Goal: Information Seeking & Learning: Learn about a topic

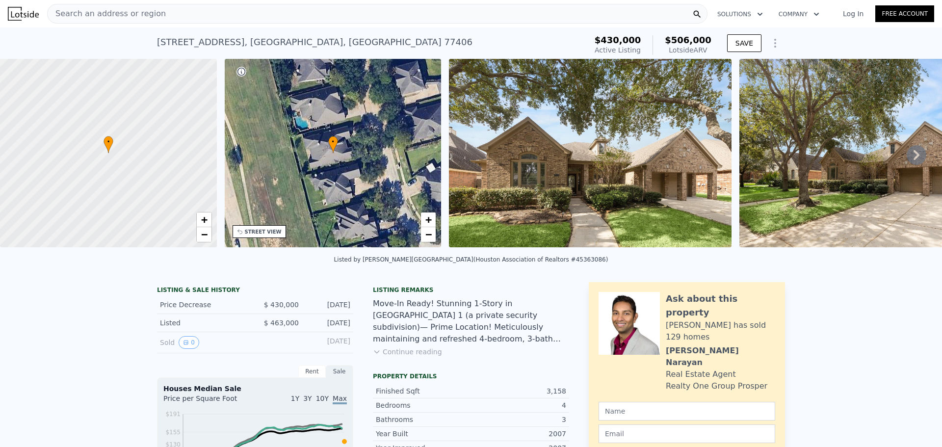
click at [907, 159] on icon at bounding box center [917, 155] width 20 height 20
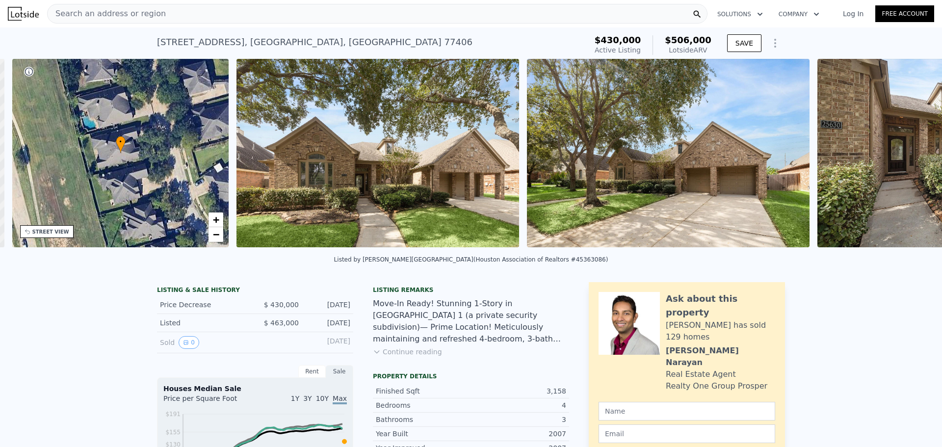
scroll to position [0, 229]
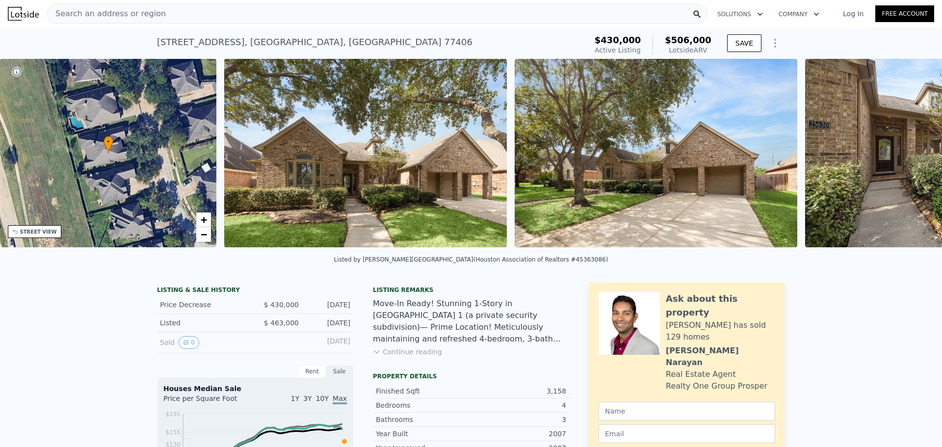
click at [904, 159] on div "• + − • + − STREET VIEW Loading... SATELLITE VIEW" at bounding box center [471, 155] width 942 height 192
click at [907, 158] on icon at bounding box center [917, 155] width 20 height 20
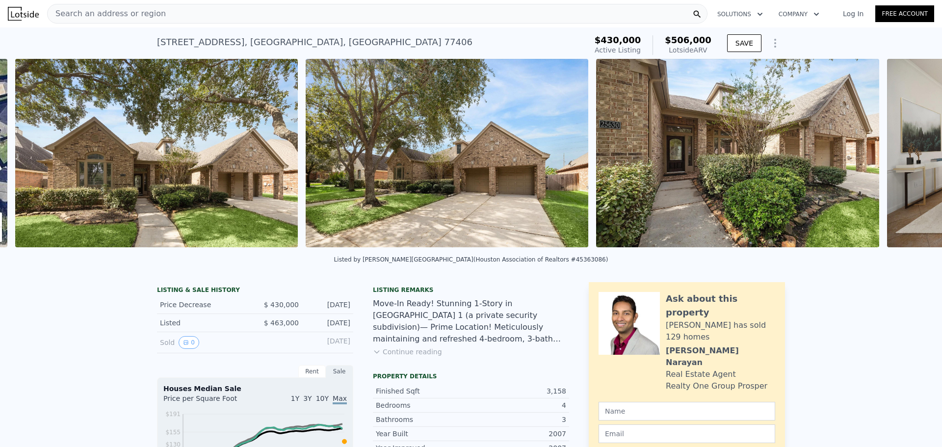
scroll to position [0, 449]
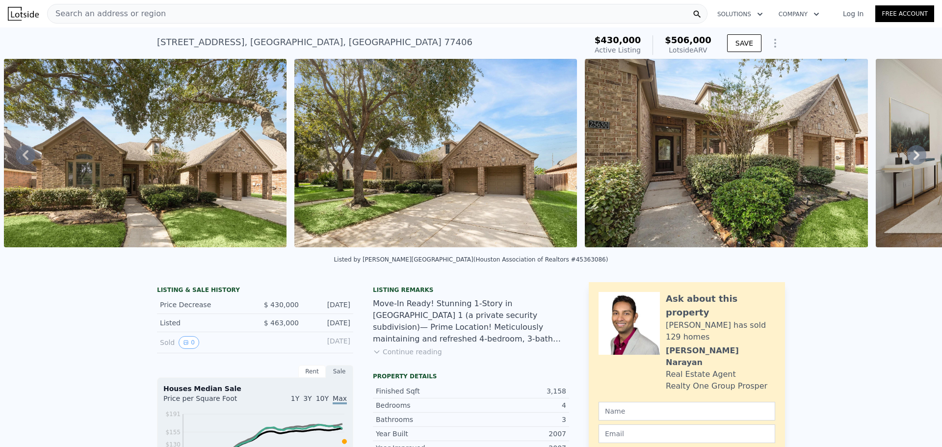
click at [914, 159] on icon at bounding box center [917, 155] width 6 height 10
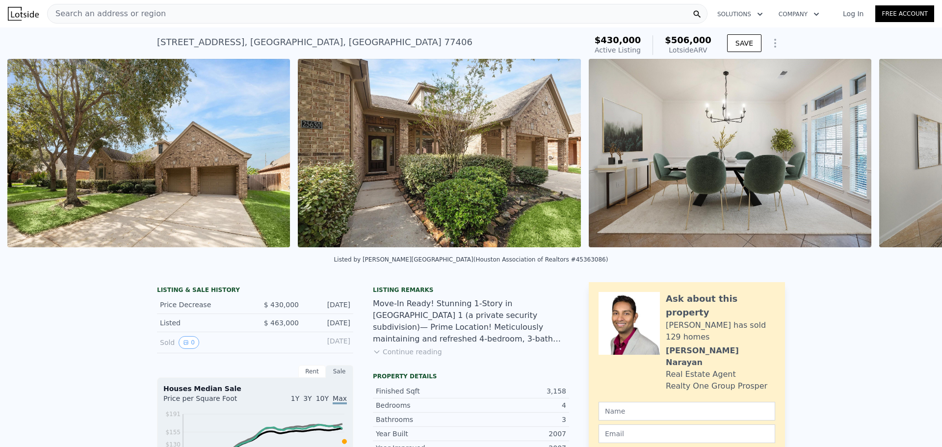
scroll to position [0, 739]
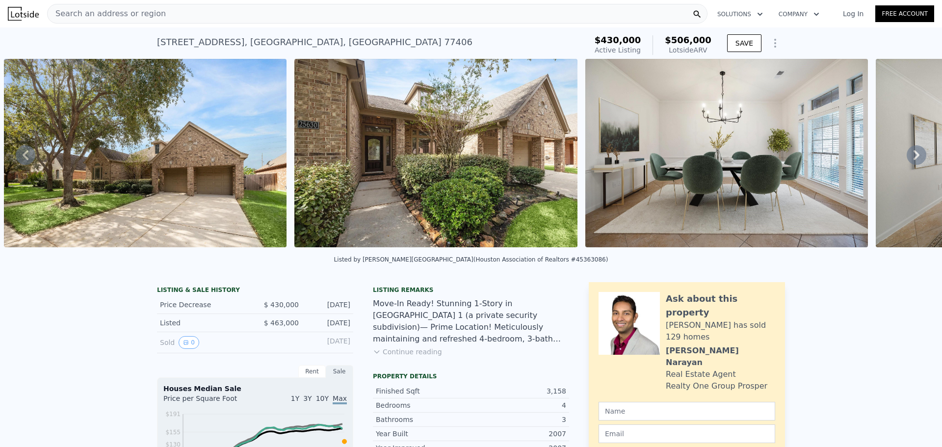
click at [914, 159] on icon at bounding box center [917, 155] width 6 height 10
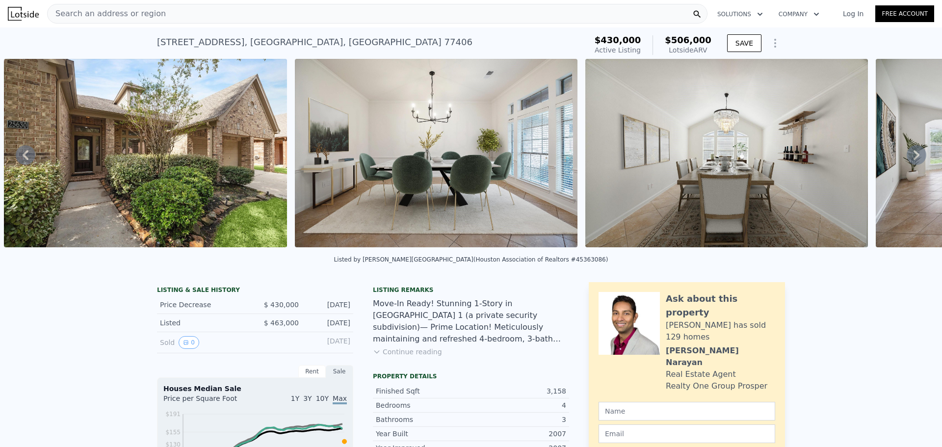
click at [914, 159] on icon at bounding box center [917, 155] width 6 height 10
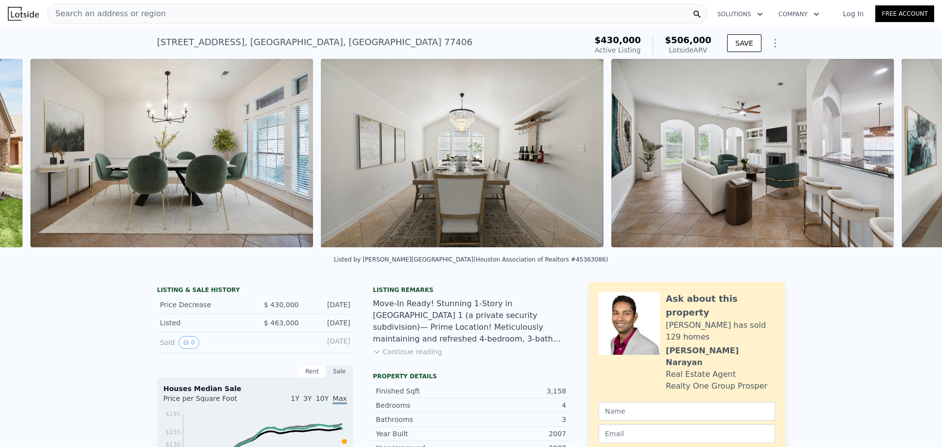
scroll to position [0, 1321]
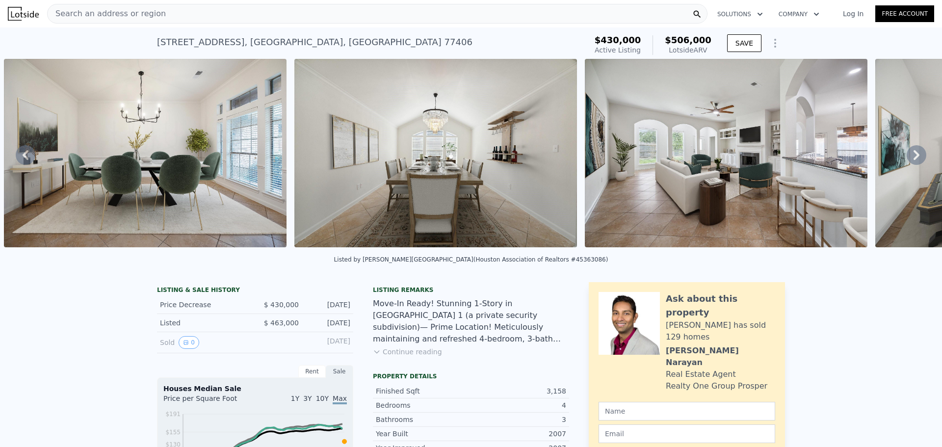
click at [914, 159] on icon at bounding box center [917, 155] width 6 height 10
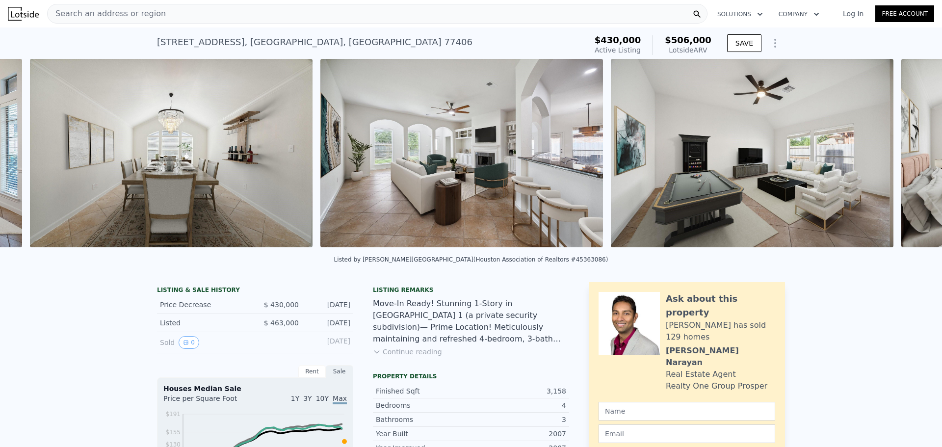
scroll to position [0, 1611]
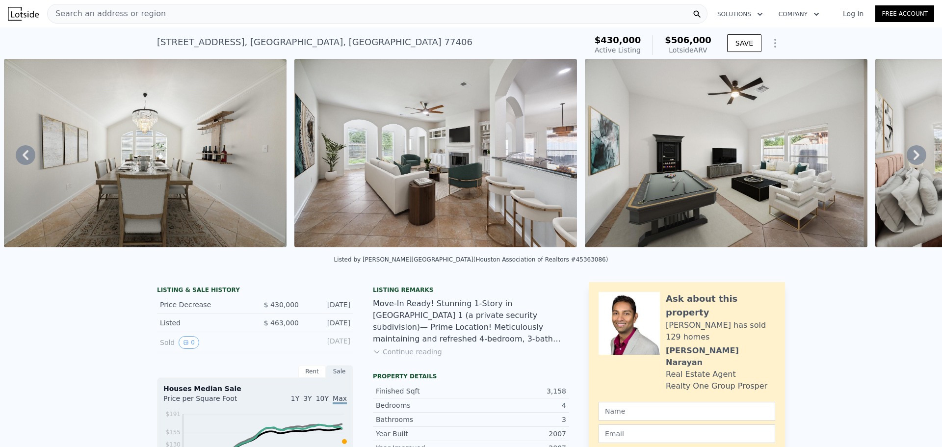
click at [914, 159] on icon at bounding box center [917, 155] width 6 height 10
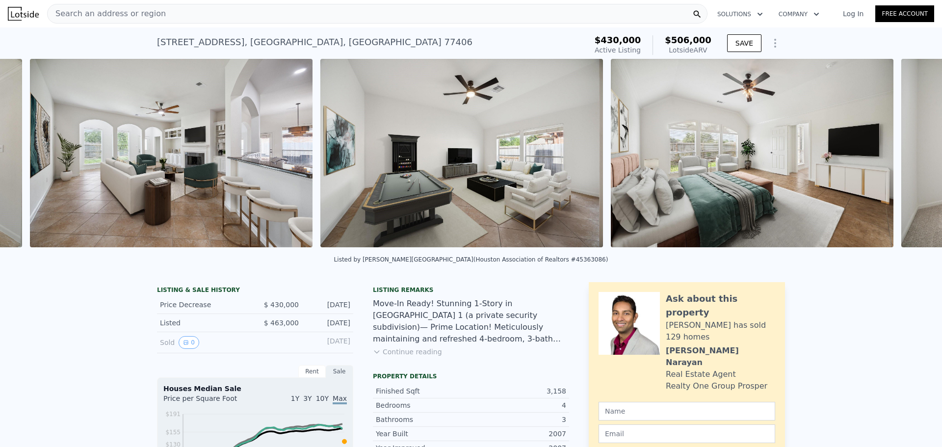
scroll to position [0, 1902]
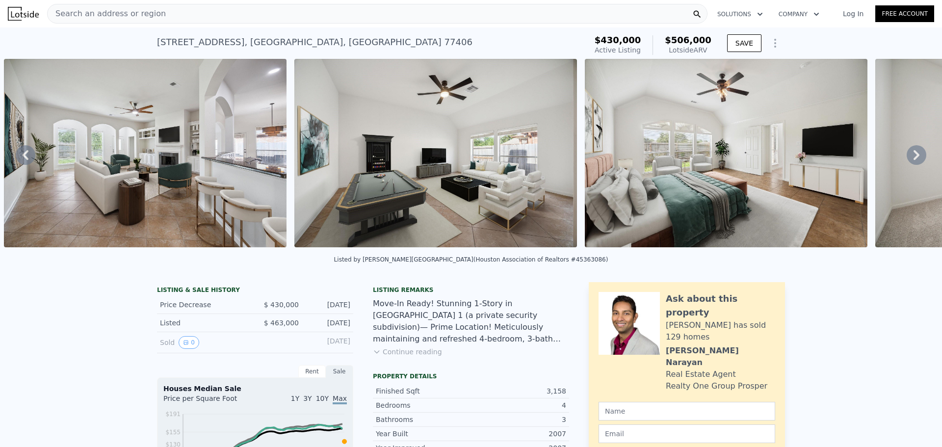
click at [914, 159] on icon at bounding box center [917, 155] width 6 height 10
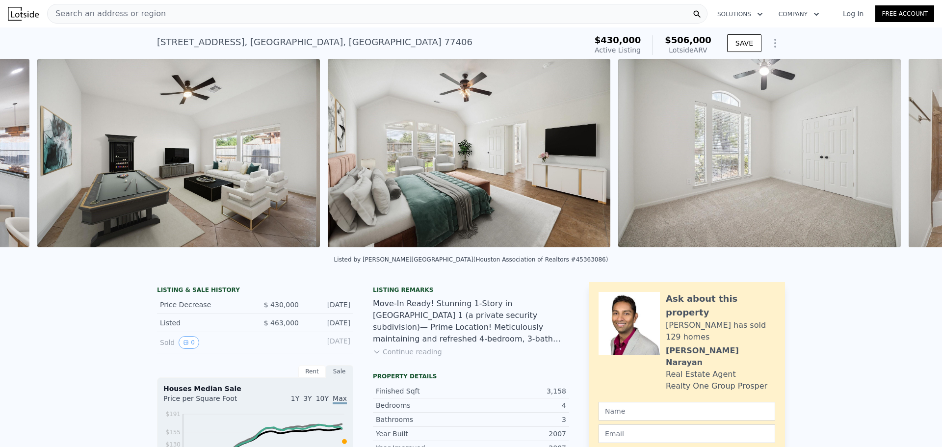
scroll to position [0, 2192]
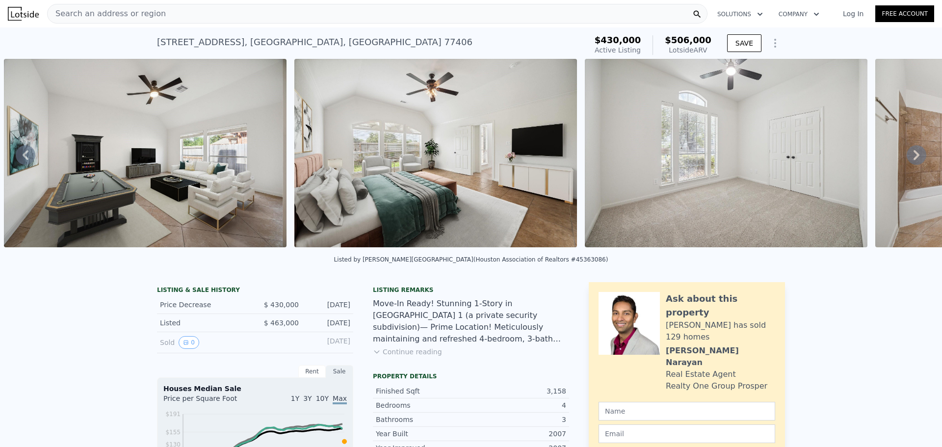
click at [907, 160] on icon at bounding box center [917, 155] width 20 height 20
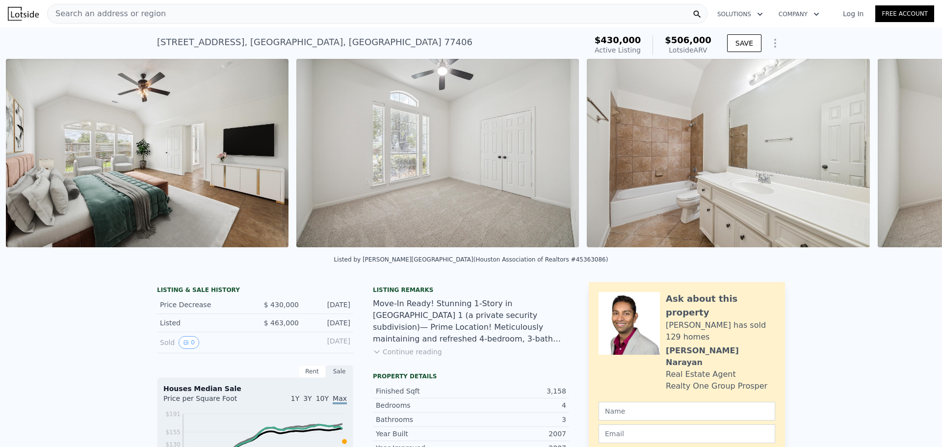
scroll to position [0, 2483]
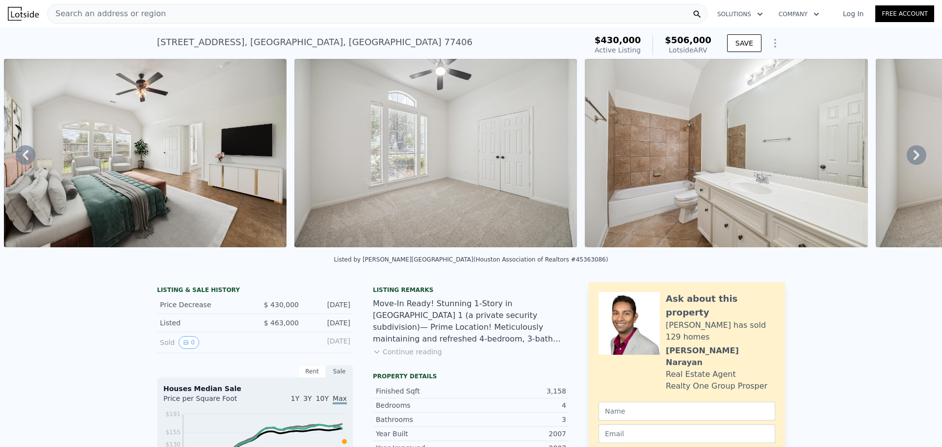
click at [907, 160] on icon at bounding box center [917, 155] width 20 height 20
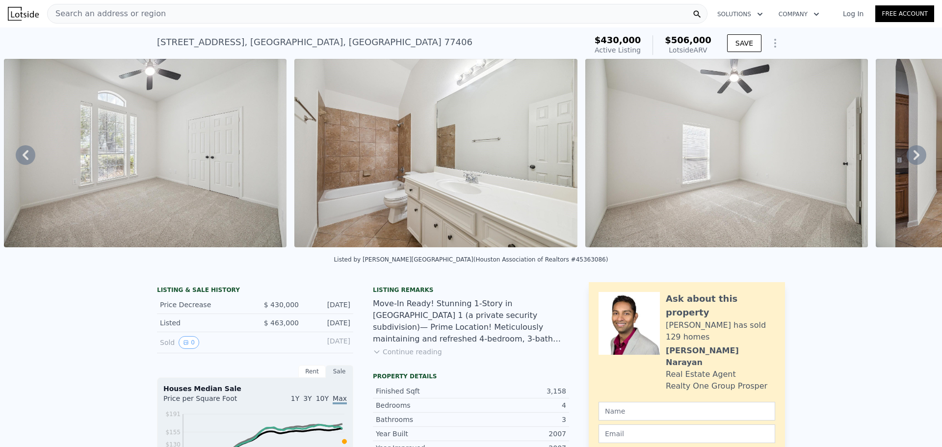
click at [907, 160] on icon at bounding box center [917, 155] width 20 height 20
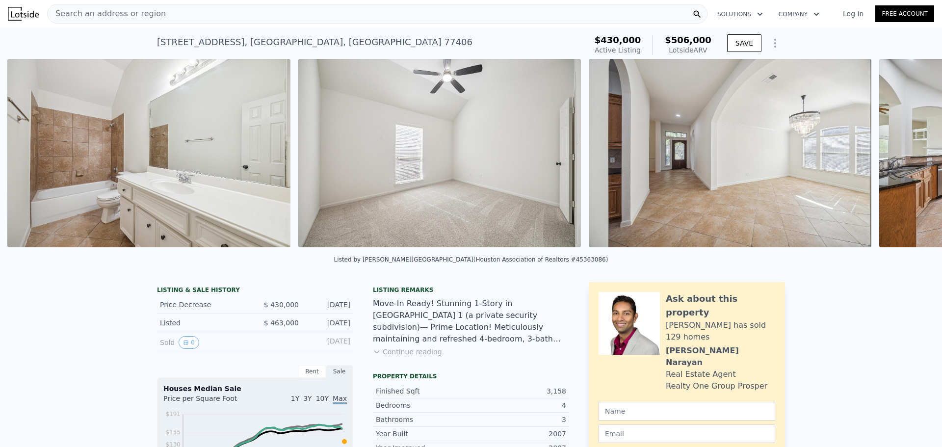
scroll to position [0, 3064]
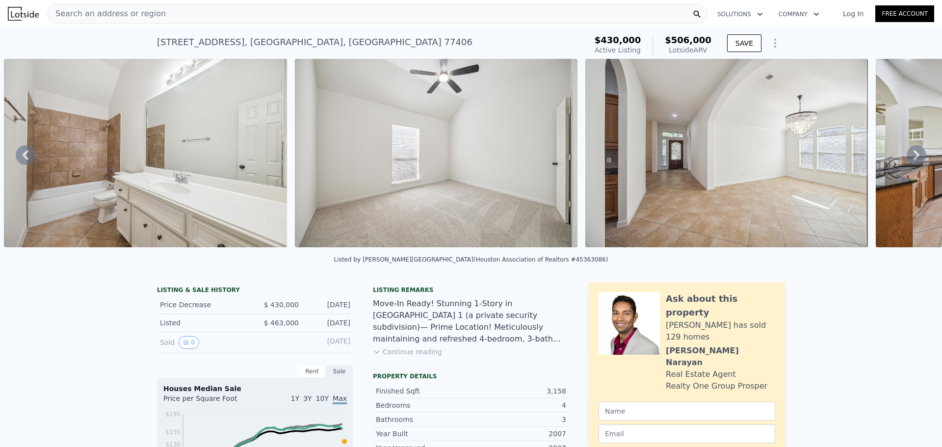
click at [907, 158] on icon at bounding box center [917, 155] width 20 height 20
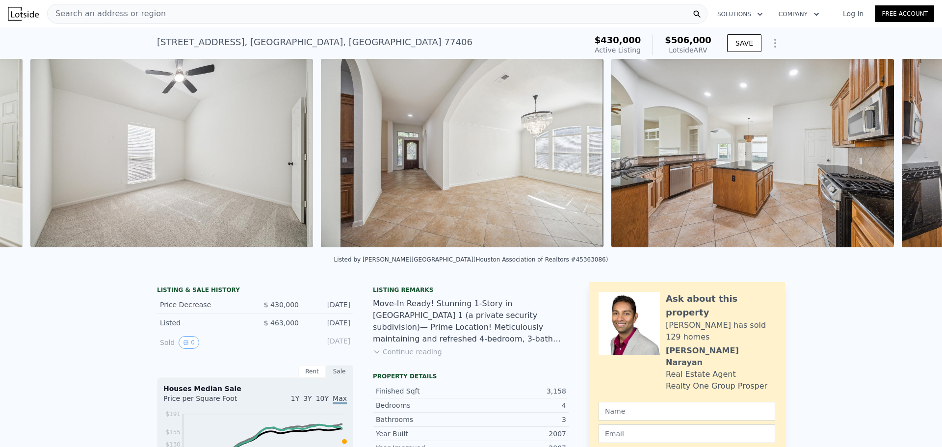
scroll to position [0, 3355]
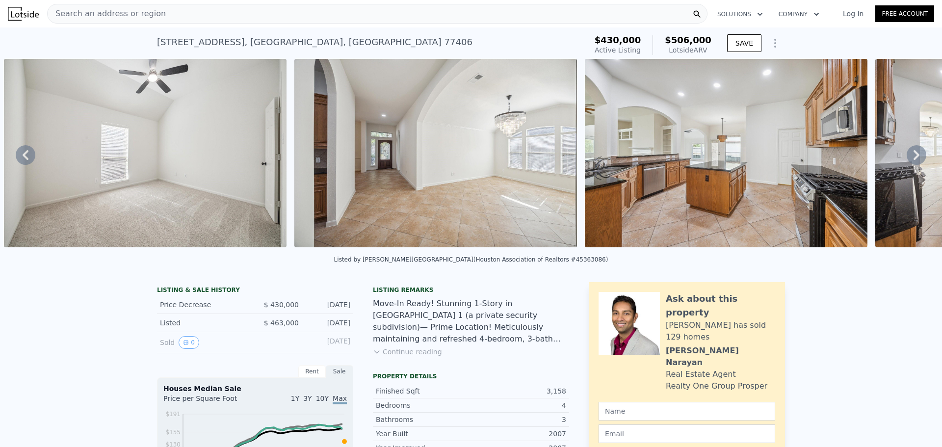
click at [907, 158] on icon at bounding box center [917, 155] width 20 height 20
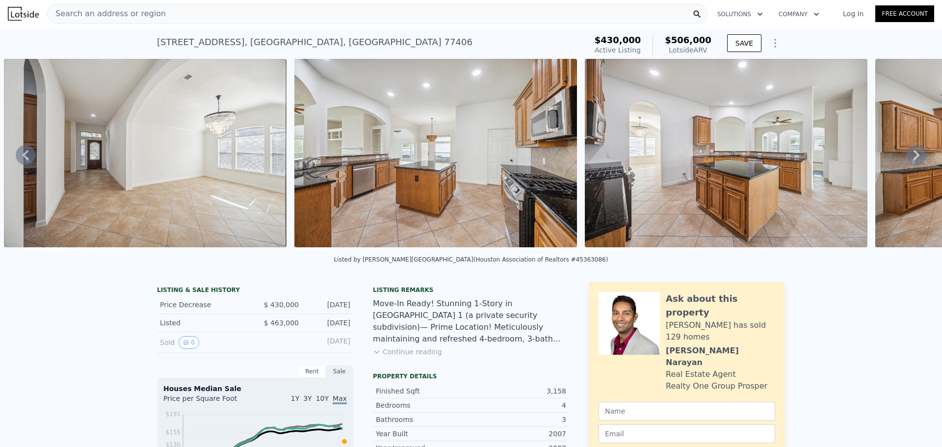
click at [907, 158] on icon at bounding box center [917, 155] width 20 height 20
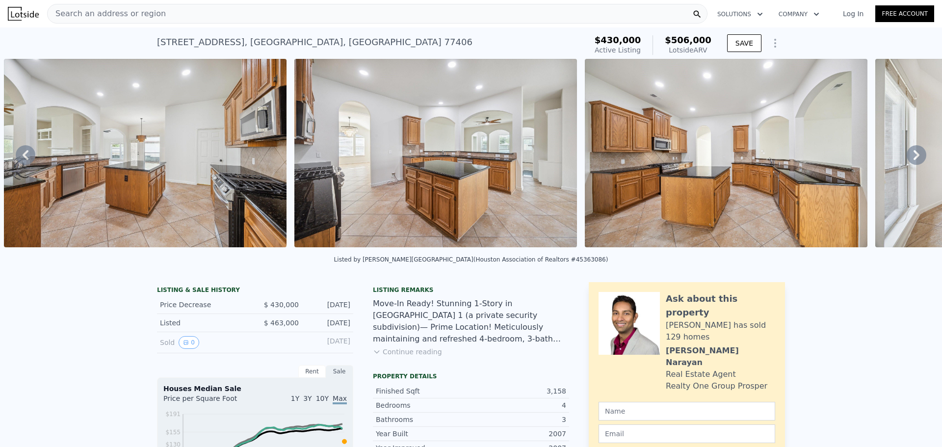
click at [907, 158] on icon at bounding box center [917, 155] width 20 height 20
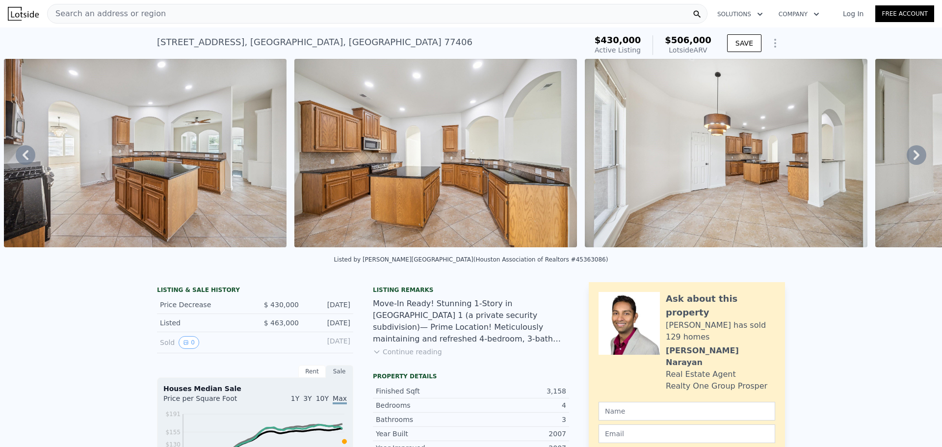
click at [907, 158] on icon at bounding box center [917, 155] width 20 height 20
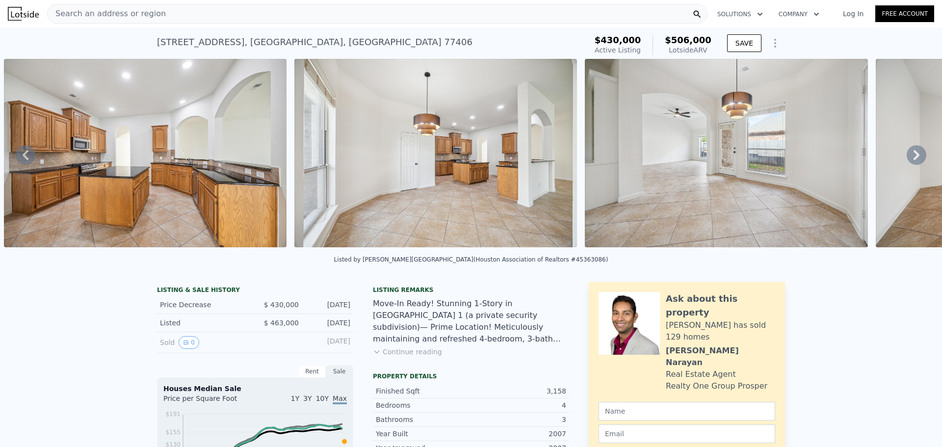
click at [907, 158] on icon at bounding box center [917, 155] width 20 height 20
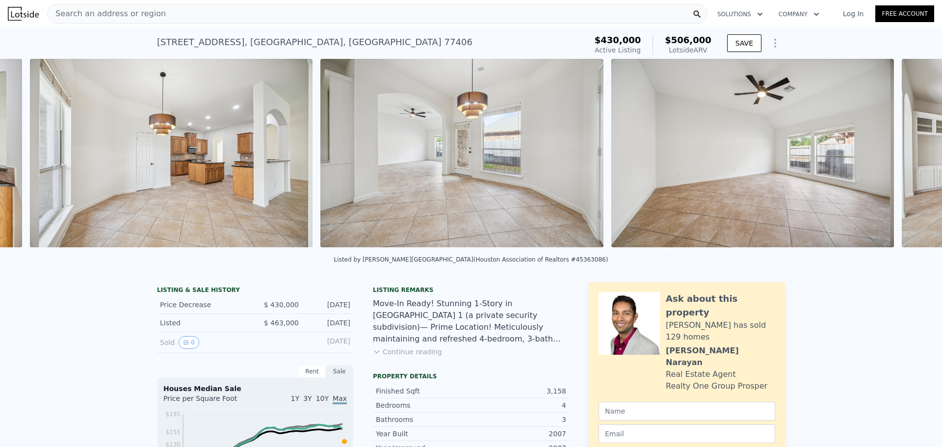
scroll to position [0, 4807]
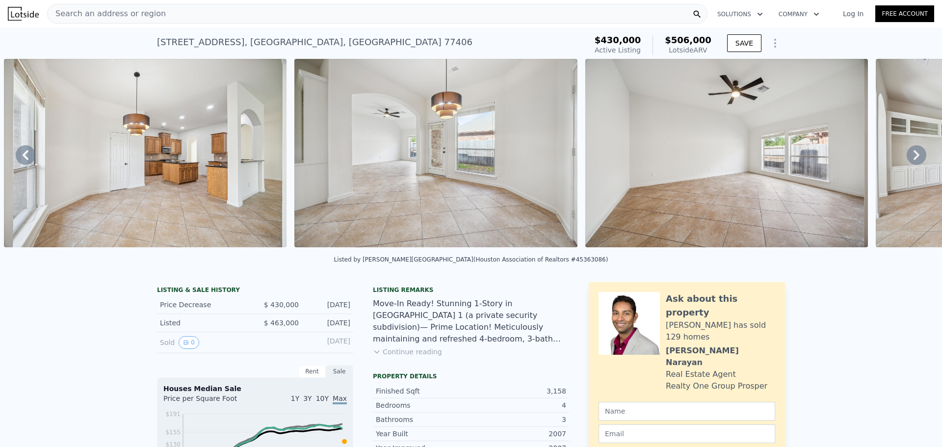
click at [914, 157] on icon at bounding box center [917, 155] width 6 height 10
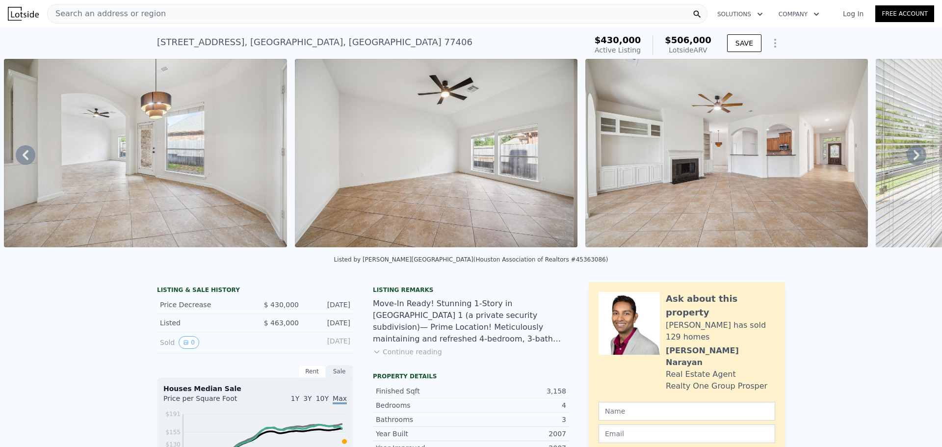
click at [914, 157] on icon at bounding box center [917, 155] width 6 height 10
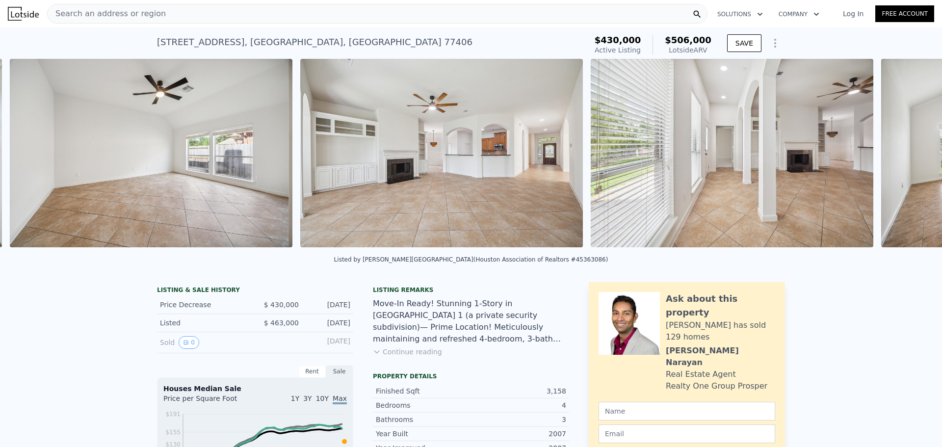
scroll to position [0, 5389]
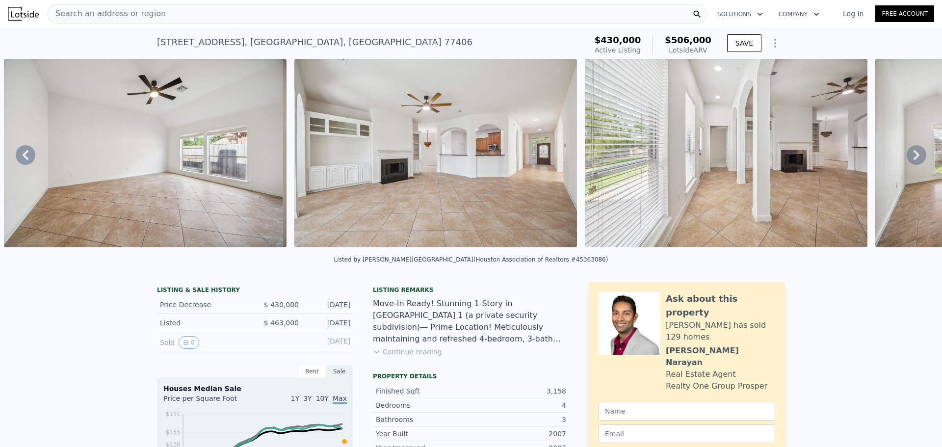
click at [907, 158] on icon at bounding box center [917, 155] width 20 height 20
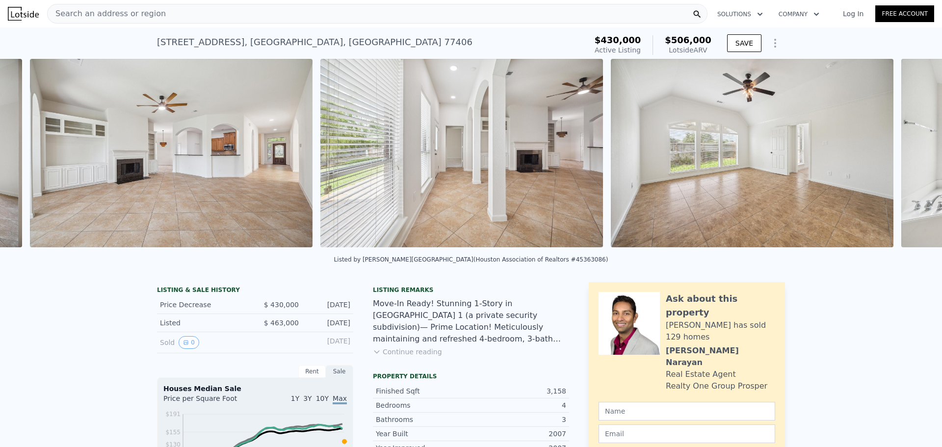
scroll to position [0, 5679]
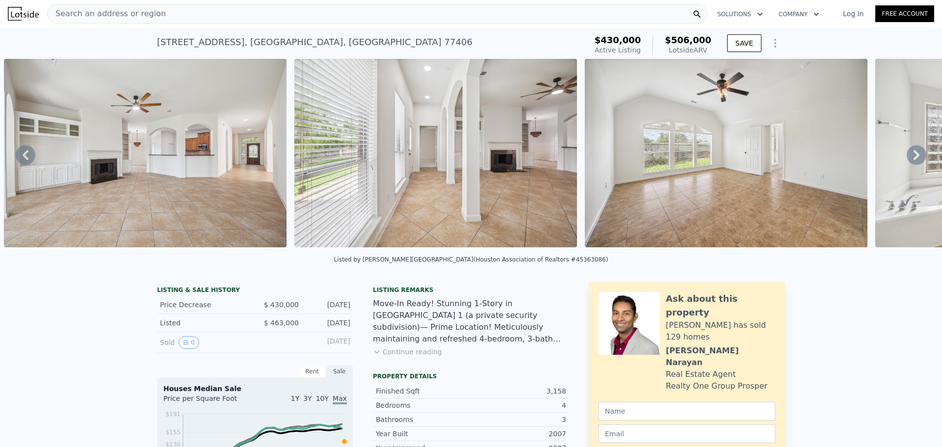
click at [907, 158] on icon at bounding box center [917, 155] width 20 height 20
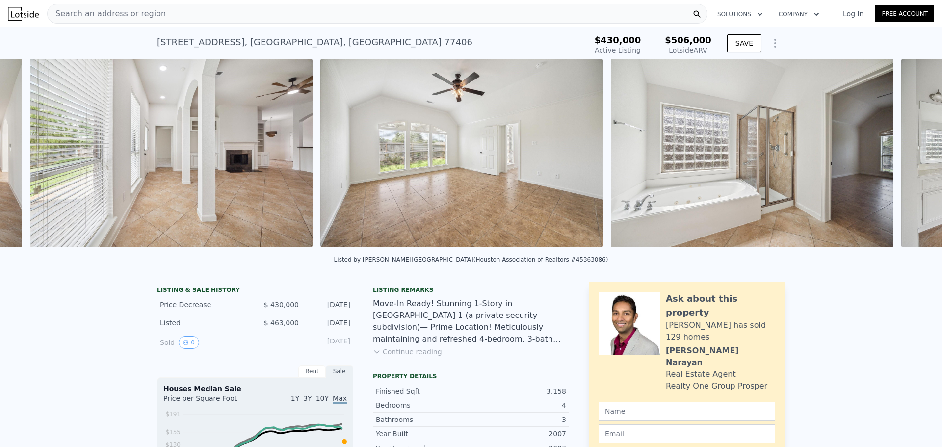
scroll to position [0, 5970]
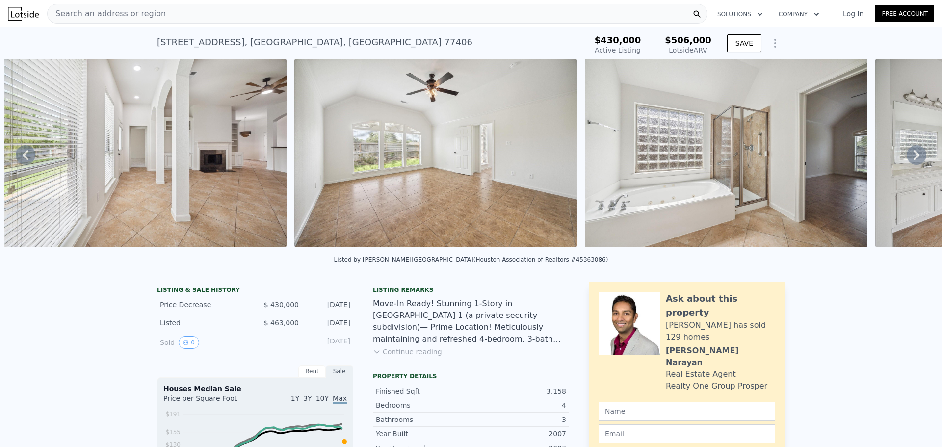
click at [907, 158] on icon at bounding box center [917, 155] width 20 height 20
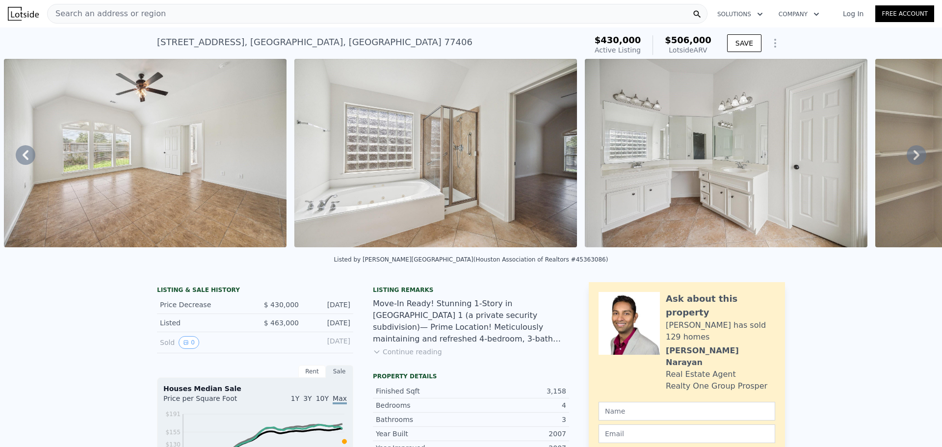
click at [907, 158] on icon at bounding box center [917, 155] width 20 height 20
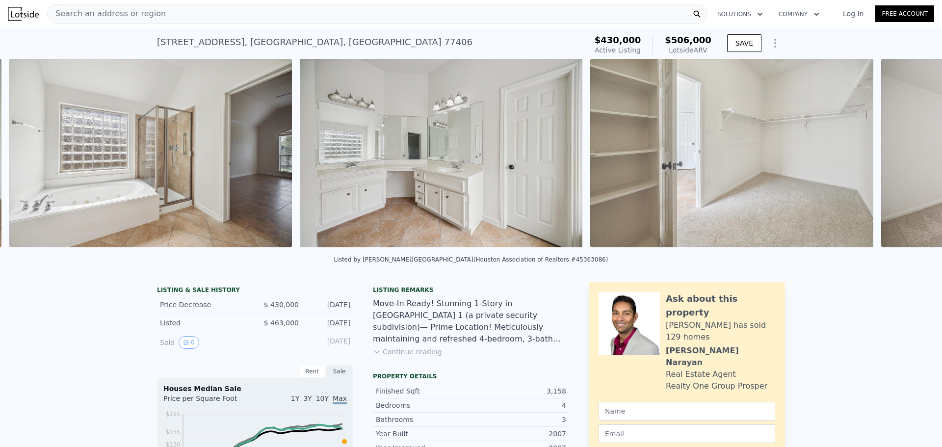
scroll to position [0, 6551]
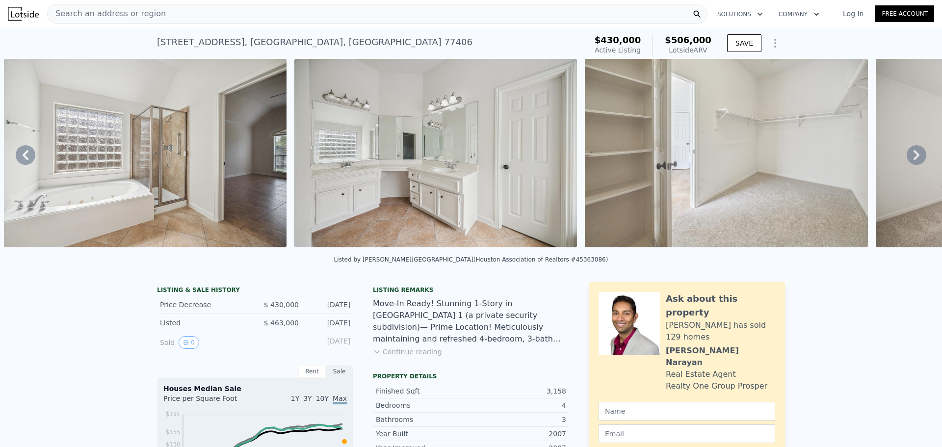
click at [907, 158] on icon at bounding box center [917, 155] width 20 height 20
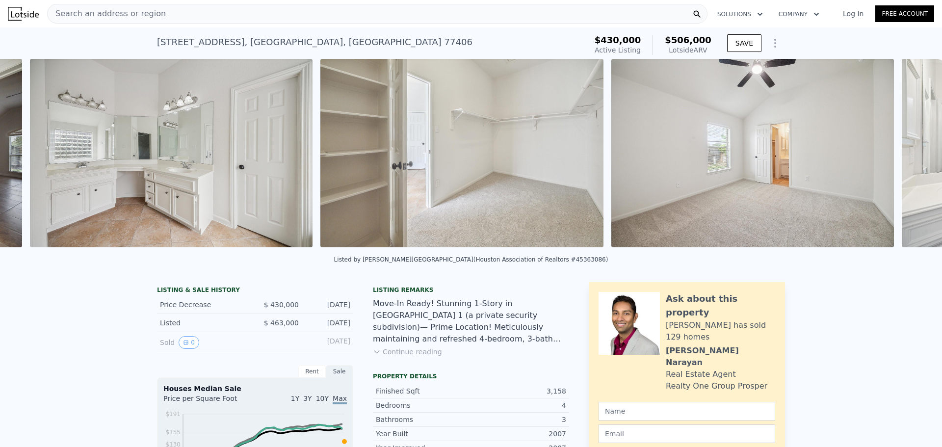
scroll to position [0, 6841]
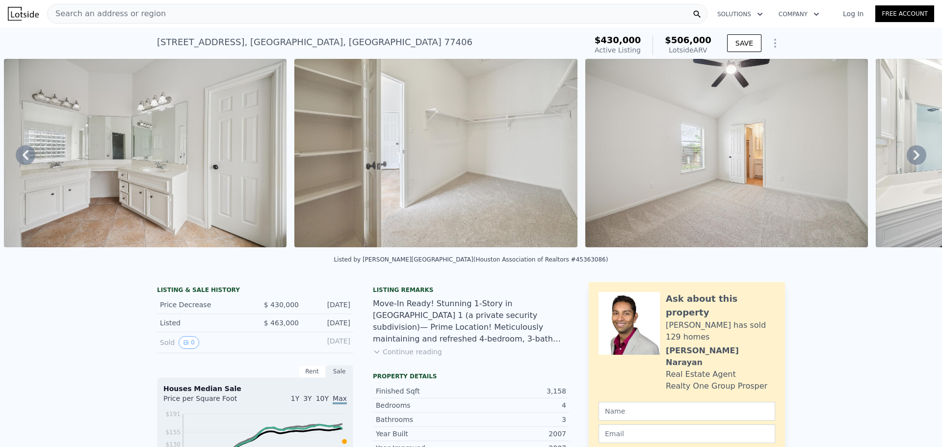
click at [907, 158] on icon at bounding box center [917, 155] width 20 height 20
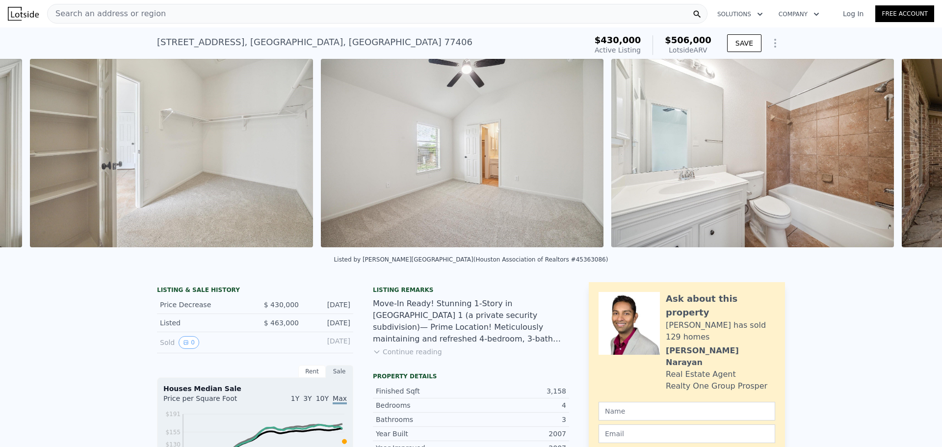
scroll to position [0, 7132]
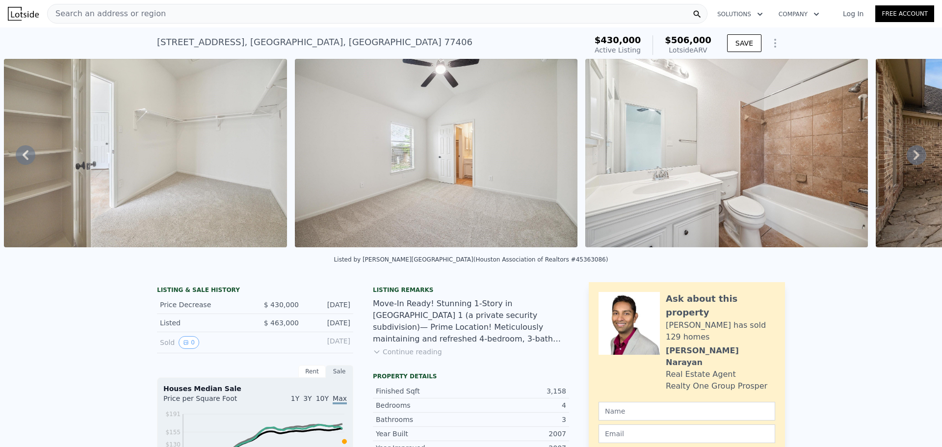
click at [907, 158] on icon at bounding box center [917, 155] width 20 height 20
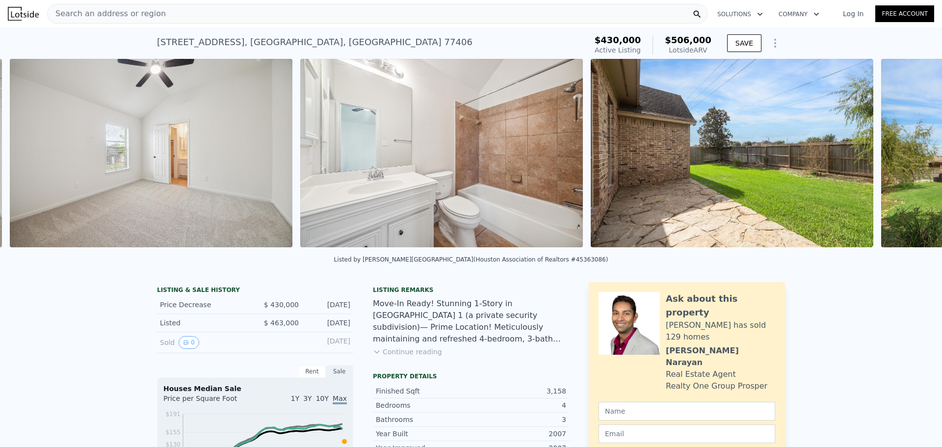
scroll to position [0, 7423]
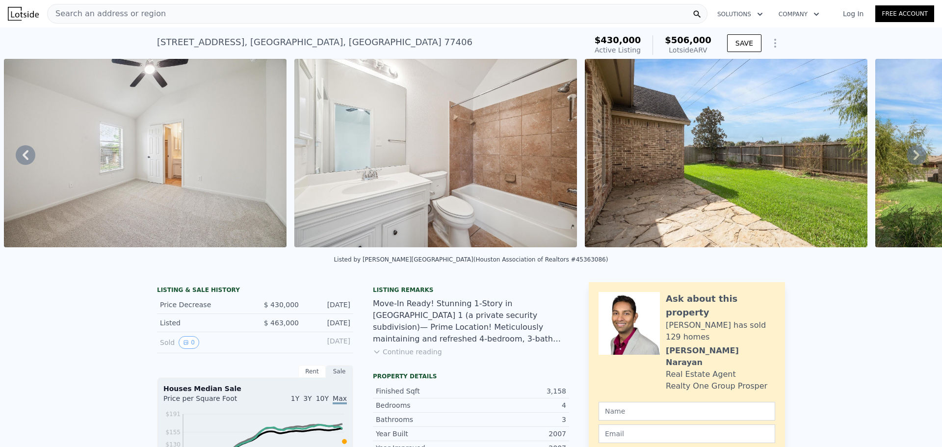
click at [907, 158] on icon at bounding box center [917, 155] width 20 height 20
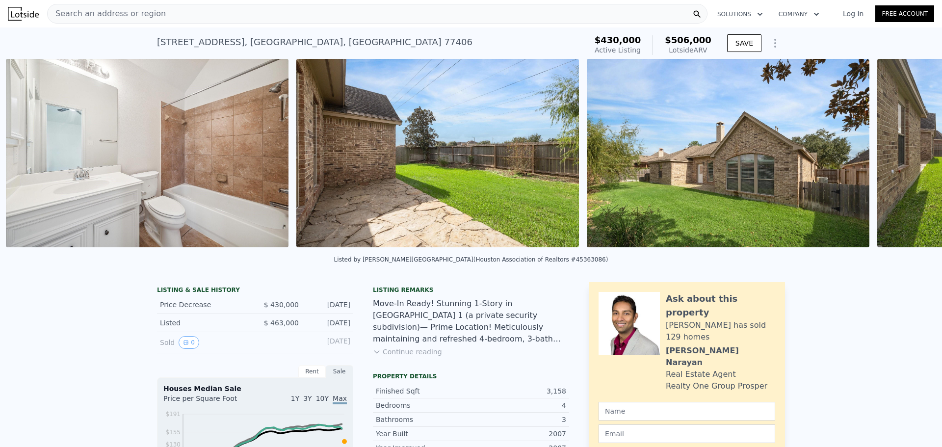
scroll to position [0, 7713]
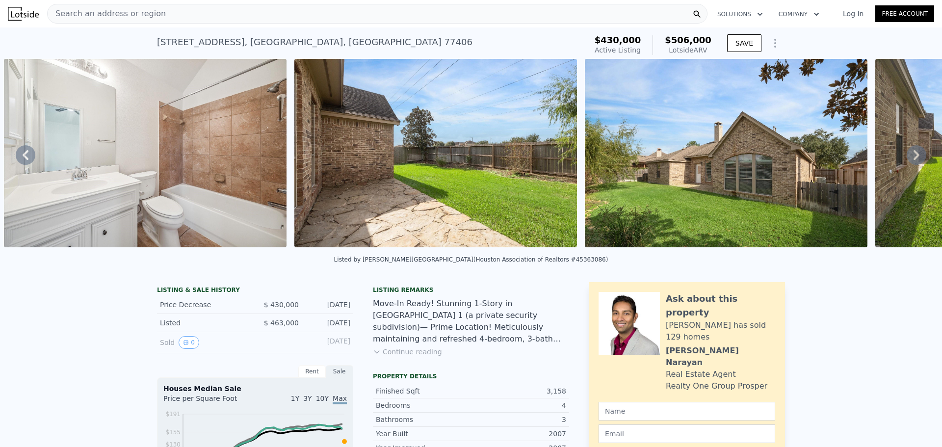
click at [907, 158] on icon at bounding box center [917, 155] width 20 height 20
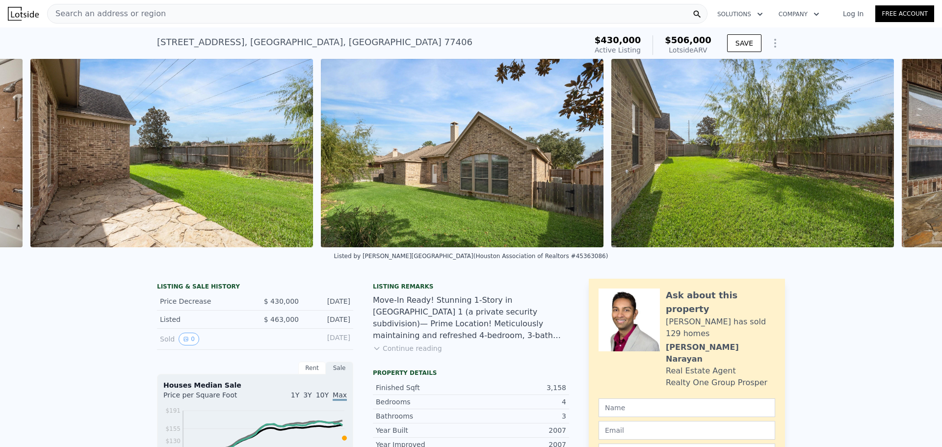
scroll to position [0, 8004]
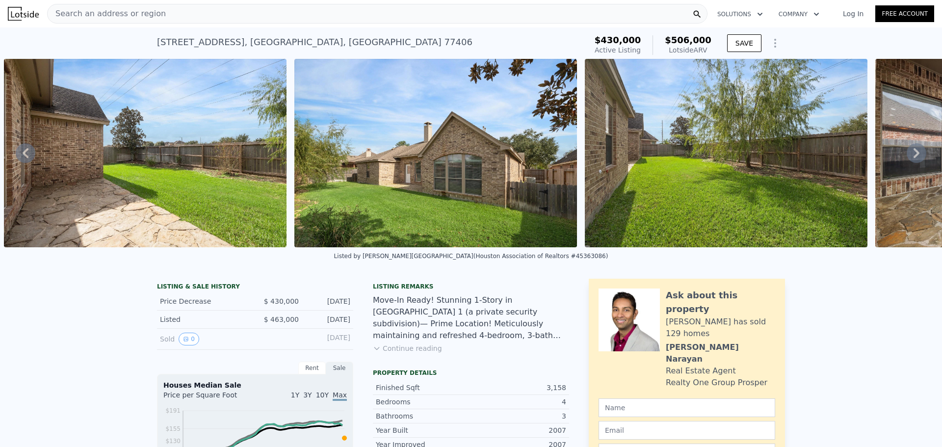
click at [907, 158] on icon at bounding box center [917, 153] width 20 height 20
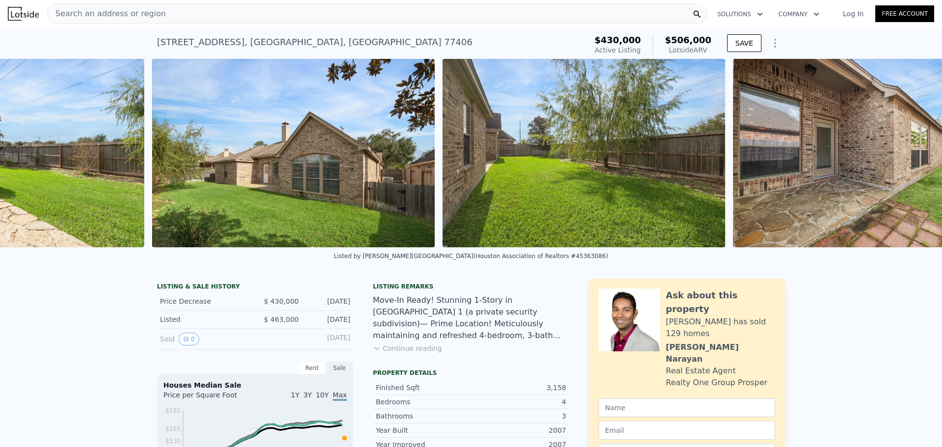
scroll to position [0, 8231]
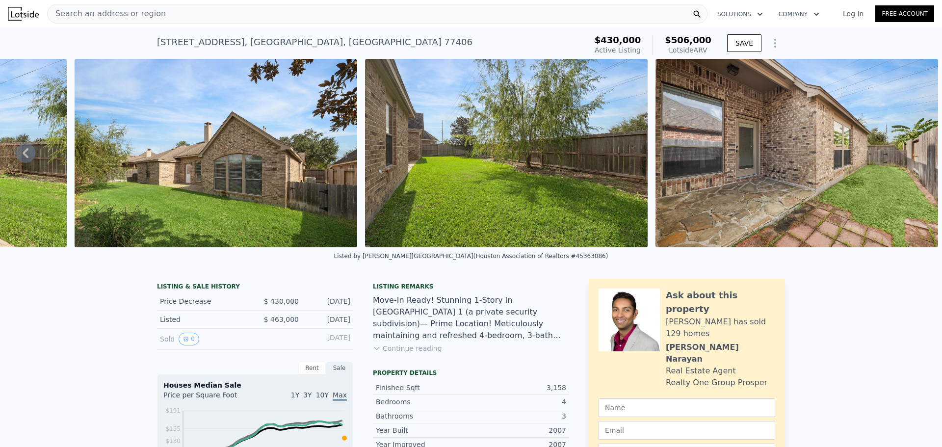
click at [900, 157] on img at bounding box center [797, 153] width 283 height 188
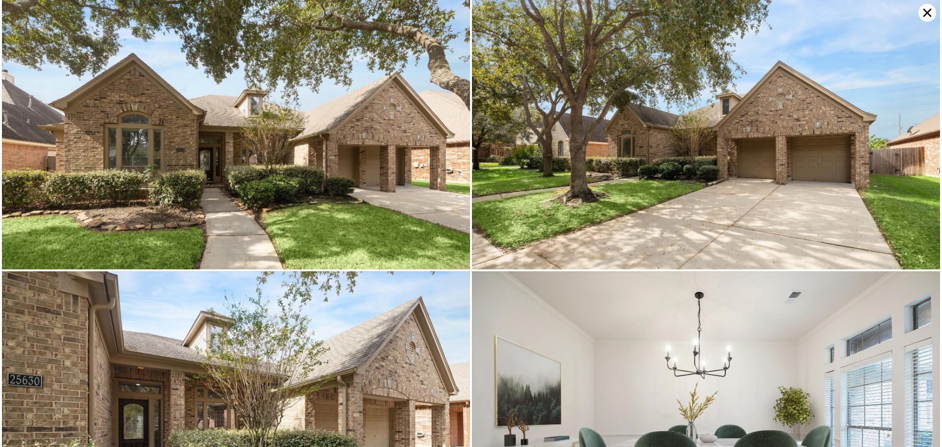
scroll to position [0, 0]
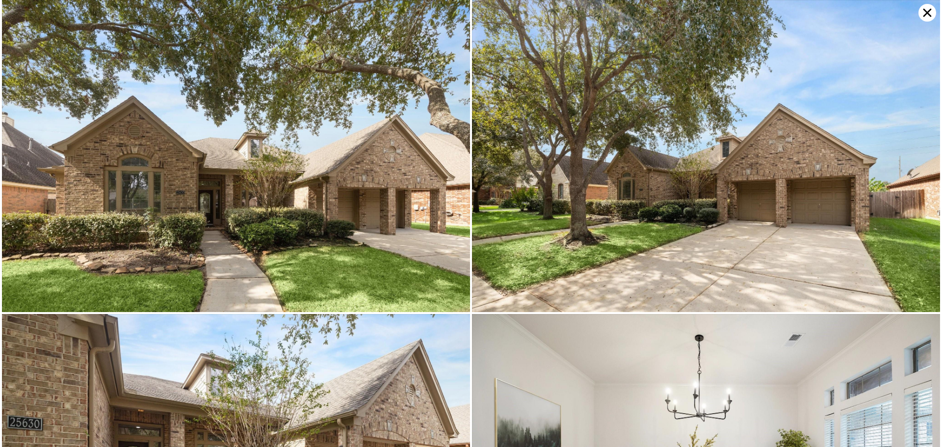
click at [929, 14] on icon at bounding box center [927, 13] width 8 height 8
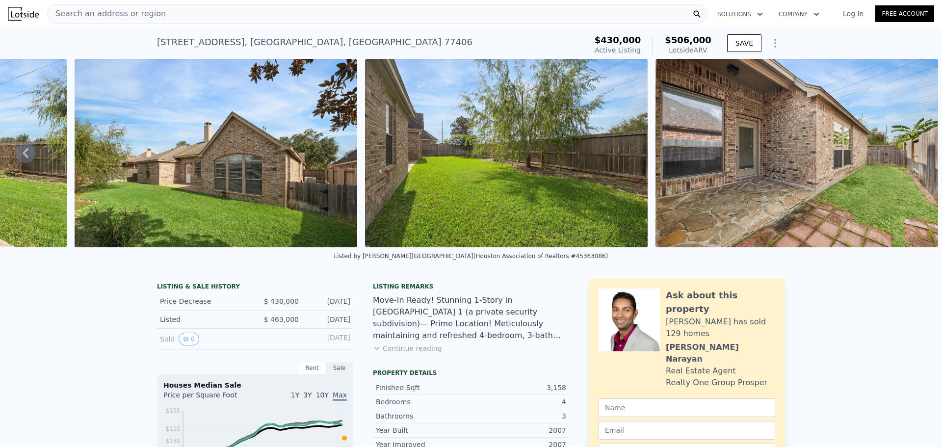
click at [424, 353] on button "Continue reading" at bounding box center [407, 348] width 69 height 10
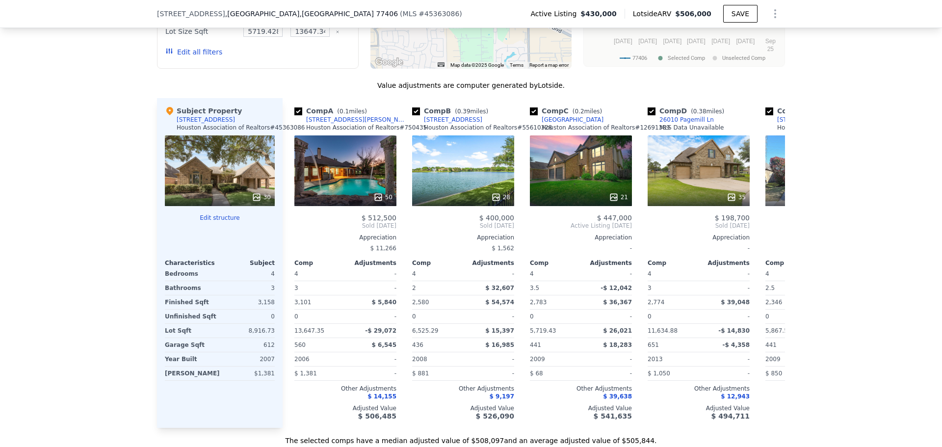
scroll to position [1125, 0]
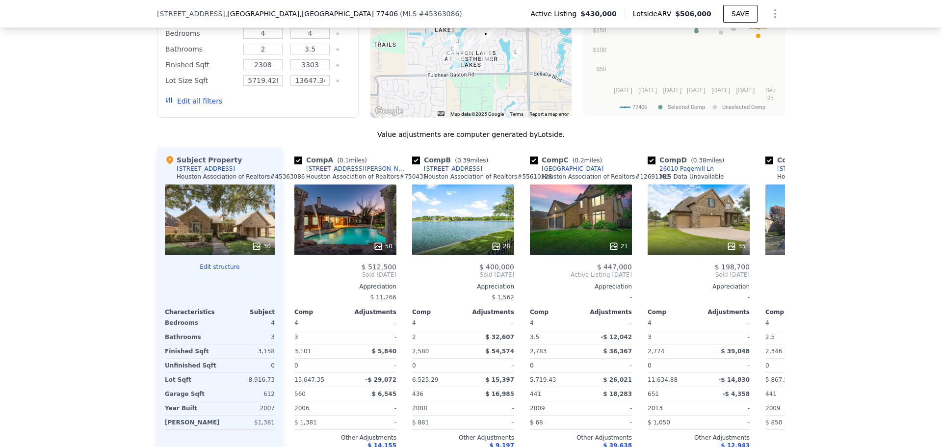
click at [248, 184] on div "30" at bounding box center [220, 219] width 110 height 71
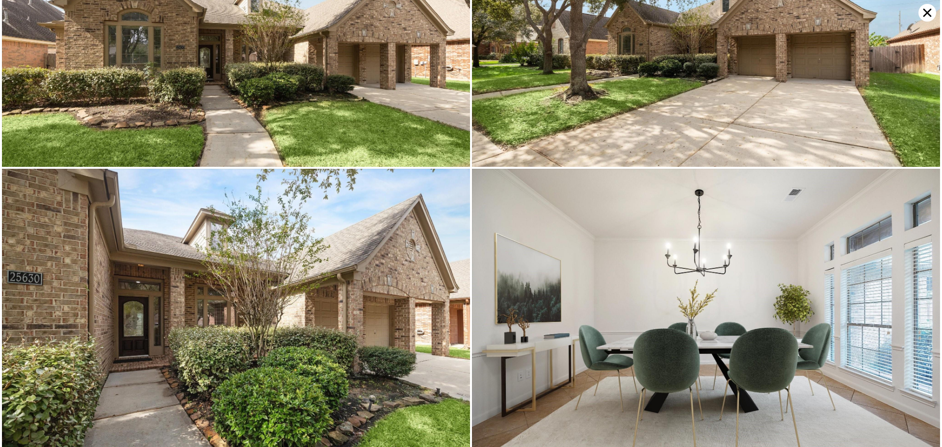
scroll to position [0, 0]
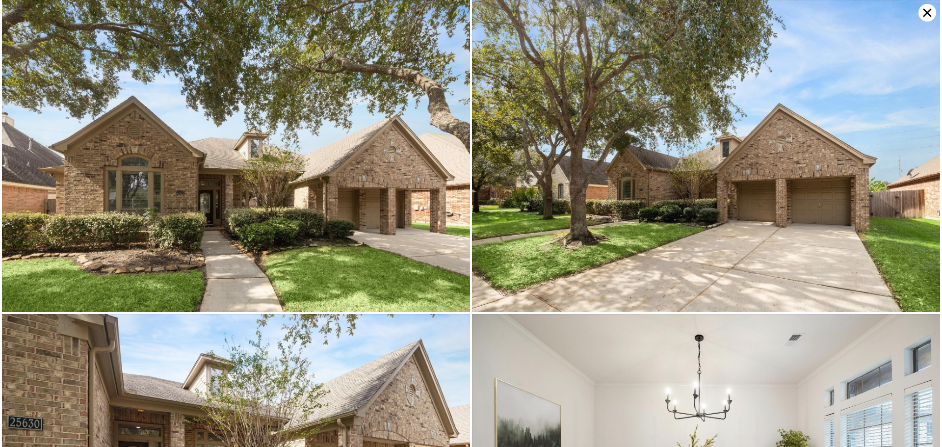
click at [922, 14] on icon at bounding box center [928, 13] width 18 height 18
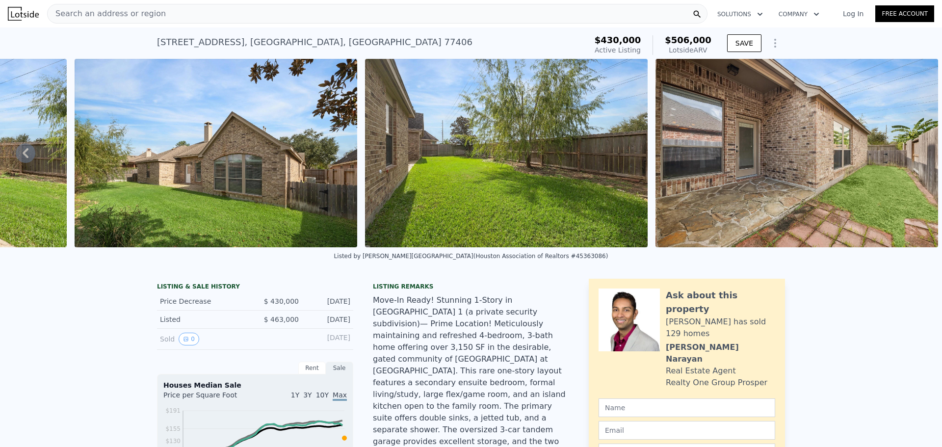
click at [278, 9] on div "Search an address or region" at bounding box center [377, 14] width 660 height 20
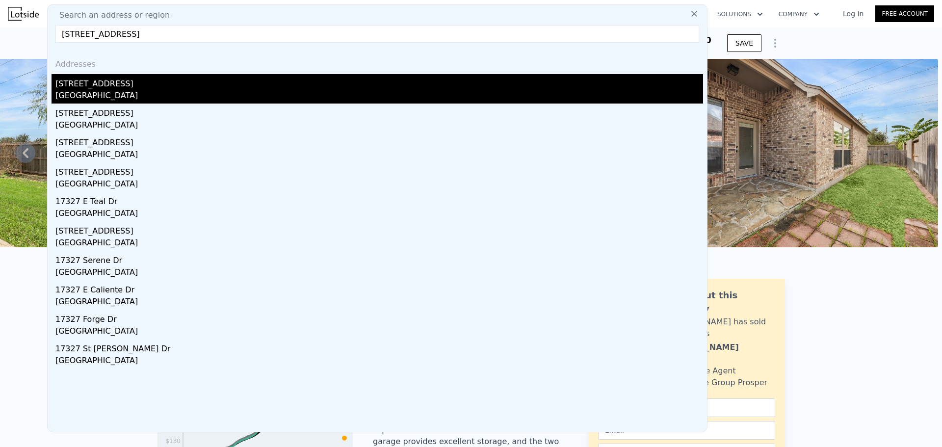
type input "[STREET_ADDRESS]"
click at [124, 82] on div "[STREET_ADDRESS]" at bounding box center [379, 82] width 648 height 16
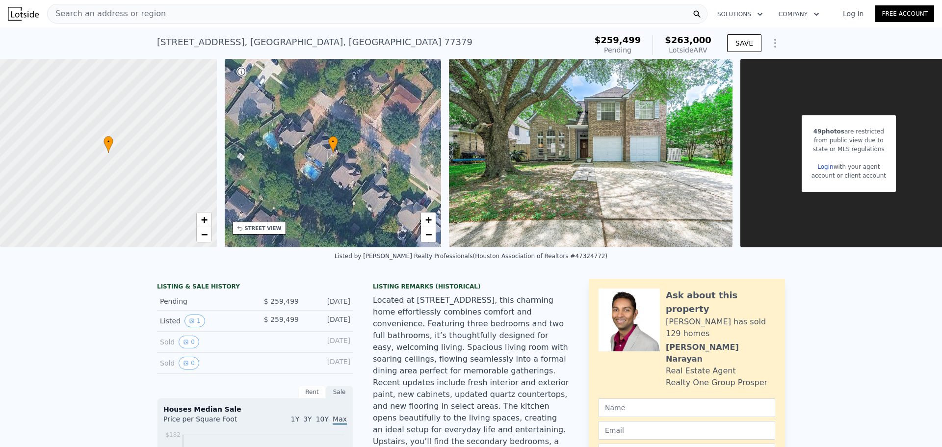
click at [264, 13] on div "Search an address or region" at bounding box center [377, 14] width 660 height 20
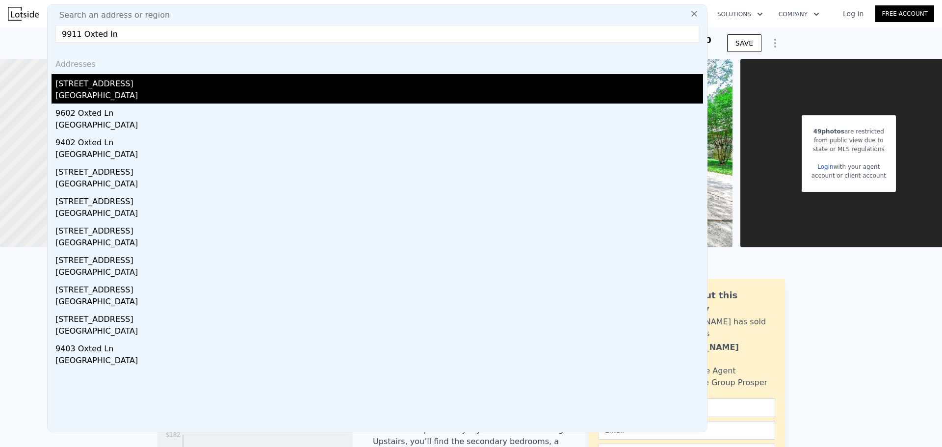
type input "9911 Oxted ln"
click at [107, 91] on div "[GEOGRAPHIC_DATA]" at bounding box center [379, 97] width 648 height 14
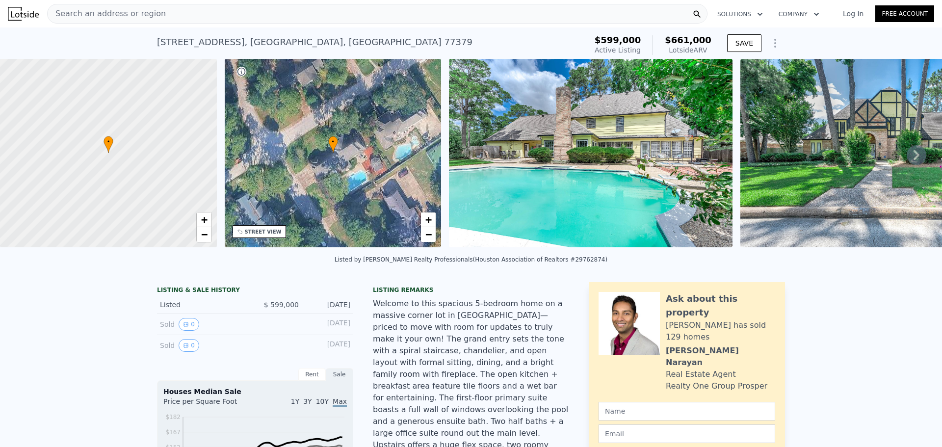
click at [914, 159] on icon at bounding box center [917, 155] width 20 height 20
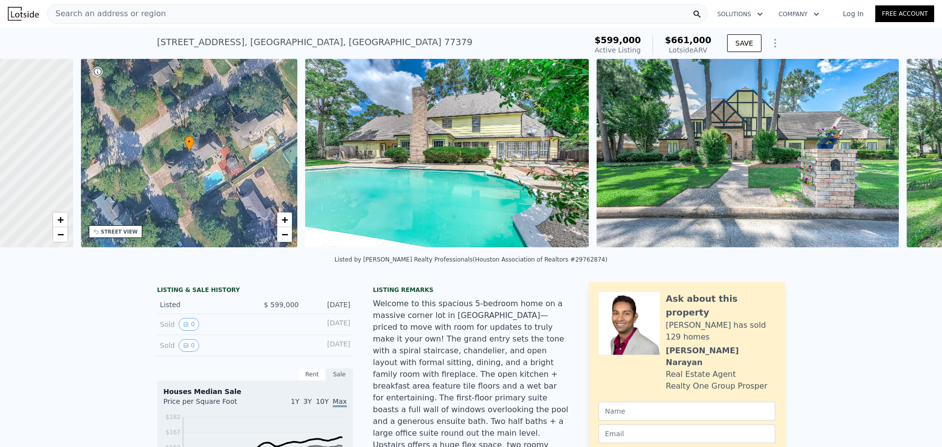
scroll to position [0, 229]
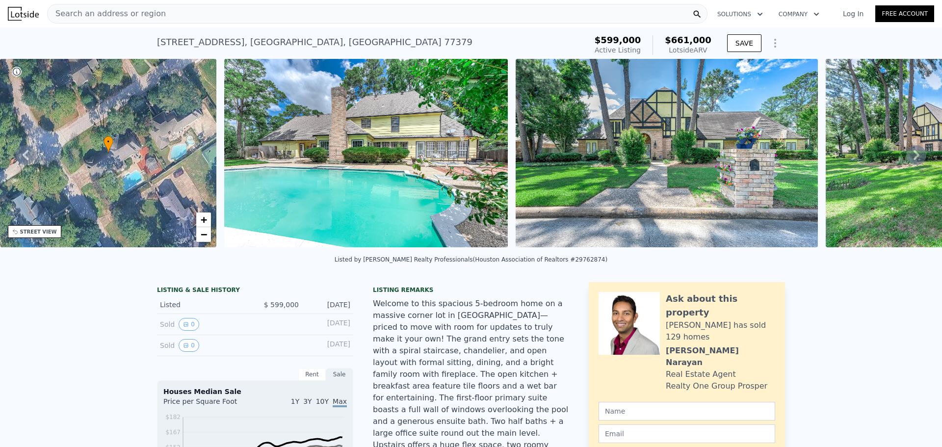
click at [914, 158] on icon at bounding box center [917, 155] width 6 height 10
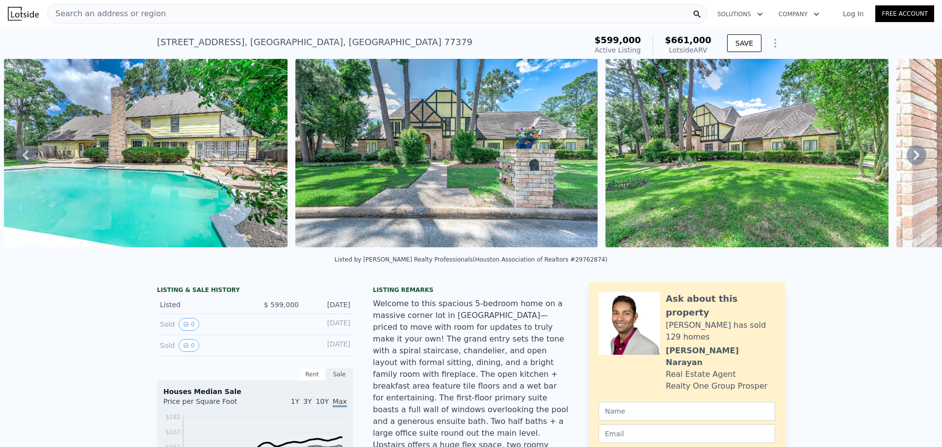
click at [914, 158] on icon at bounding box center [917, 155] width 6 height 10
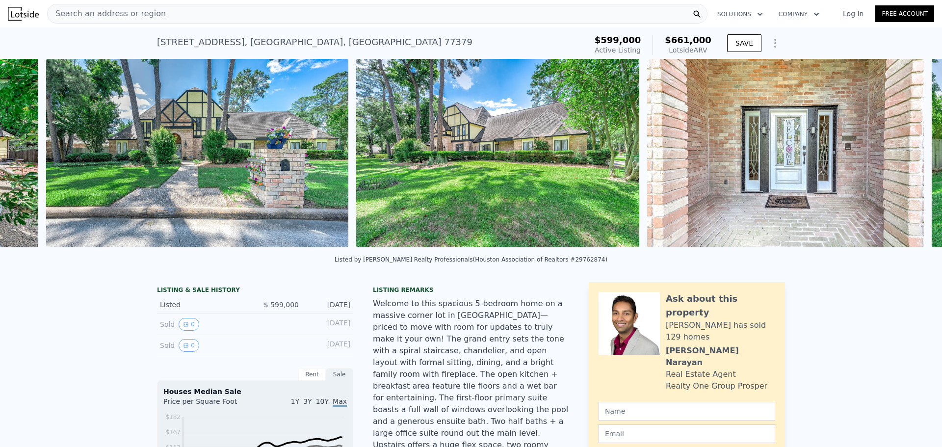
scroll to position [0, 740]
